Goal: Transaction & Acquisition: Purchase product/service

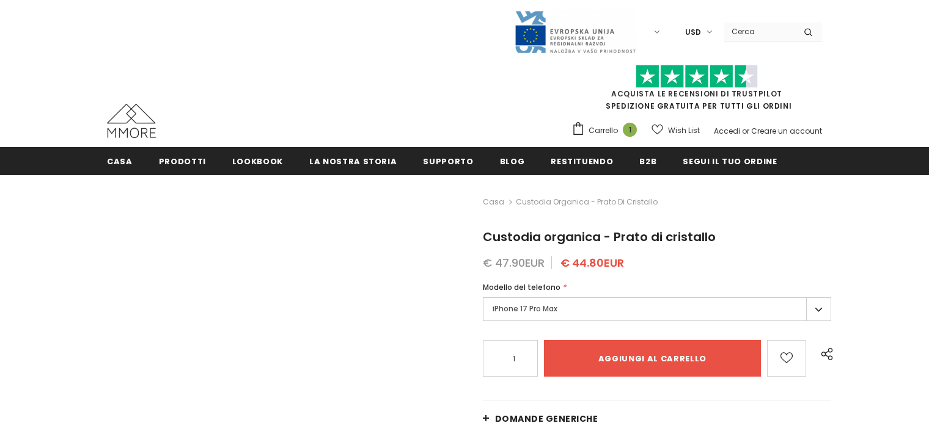
type input "Add to cart"
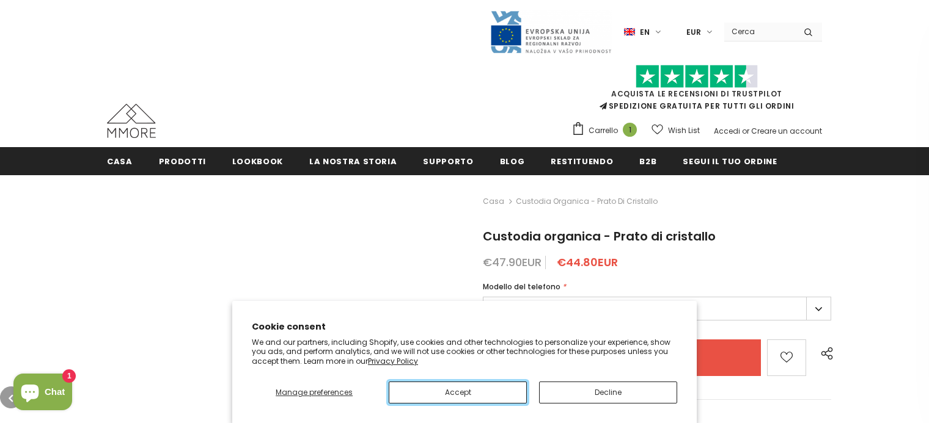
click at [458, 392] on button "Accept" at bounding box center [458, 393] width 138 height 22
